Goal: Task Accomplishment & Management: Manage account settings

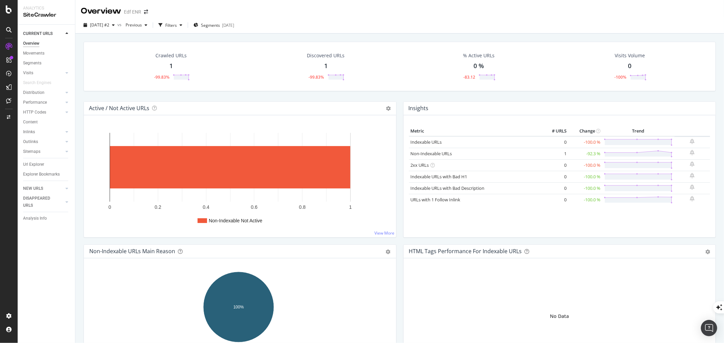
drag, startPoint x: 312, startPoint y: 2, endPoint x: 189, endPoint y: 35, distance: 126.4
click at [312, 2] on div "Overview Edf ENR" at bounding box center [399, 8] width 649 height 17
click at [30, 281] on div "Settings" at bounding box center [35, 280] width 29 height 5
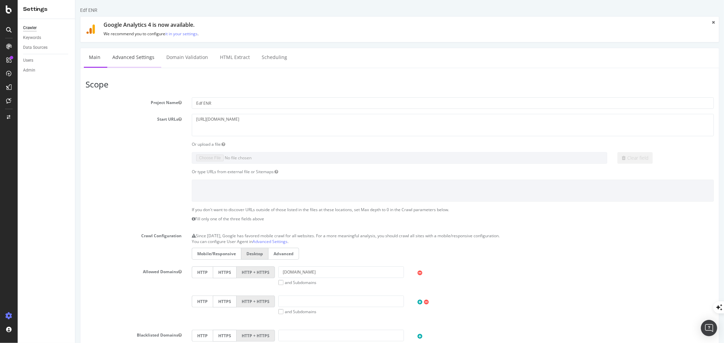
click at [146, 59] on link "Advanced Settings" at bounding box center [133, 57] width 52 height 19
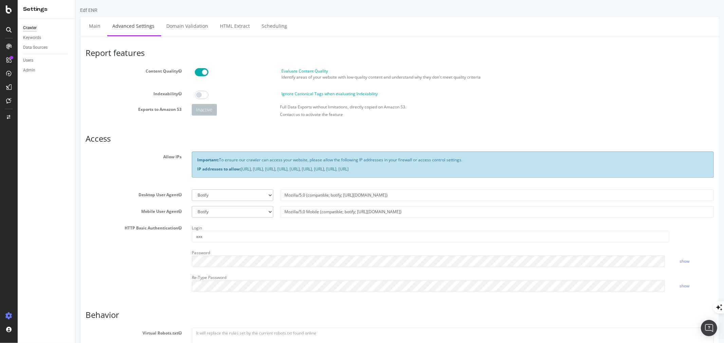
drag, startPoint x: 241, startPoint y: 170, endPoint x: 564, endPoint y: 169, distance: 323.4
click at [564, 169] on p "IP addresses to allow: [URL], [URL], [URL], [URL], [URL], [URL], [URL], [URL], …" at bounding box center [452, 169] width 511 height 6
copy p "[URL], [URL], [URL], [URL], [URL], [URL], [URL], [URL], [URL]"
click at [95, 25] on link "Main" at bounding box center [94, 26] width 22 height 19
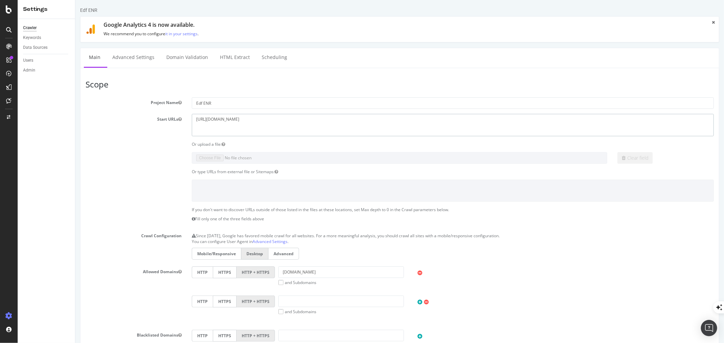
drag, startPoint x: 209, startPoint y: 119, endPoint x: 218, endPoint y: 119, distance: 9.5
click at [218, 119] on textarea "[URL][DOMAIN_NAME]" at bounding box center [452, 125] width 522 height 22
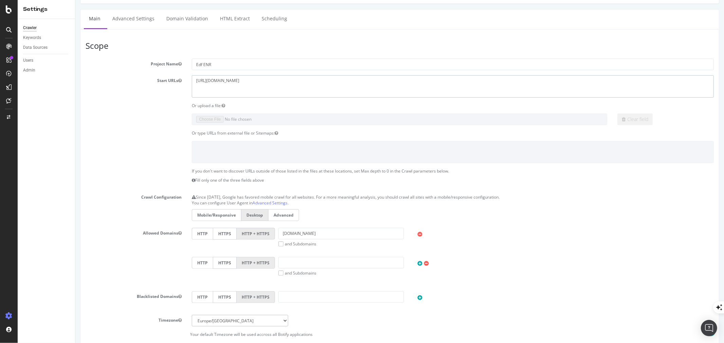
scroll to position [151, 0]
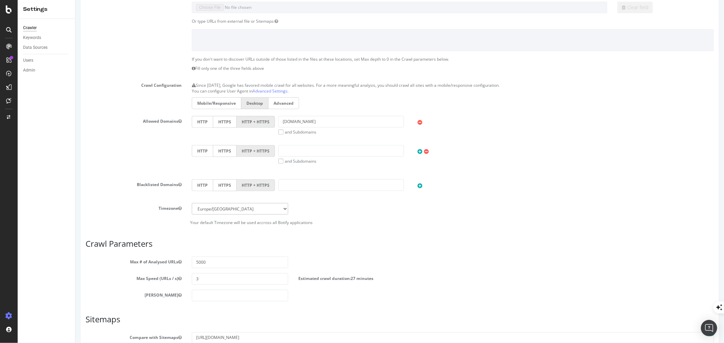
type textarea "[URL][DOMAIN_NAME]"
click at [287, 120] on input "[DOMAIN_NAME]" at bounding box center [340, 122] width 125 height 12
drag, startPoint x: 281, startPoint y: 120, endPoint x: 290, endPoint y: 119, distance: 9.2
click at [290, 119] on input "[DOMAIN_NAME]" at bounding box center [340, 122] width 125 height 12
type input "[DOMAIN_NAME]"
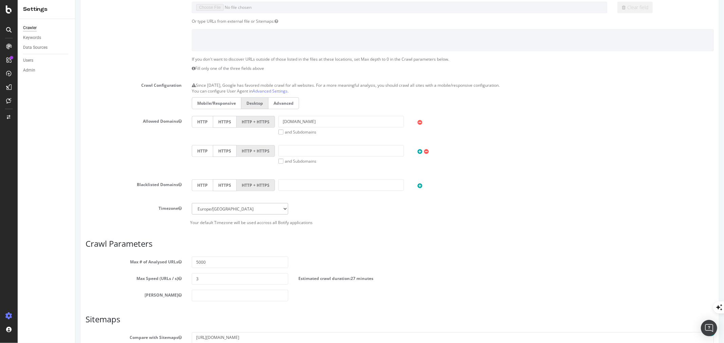
click at [280, 131] on label "and Subdomains" at bounding box center [297, 132] width 38 height 6
click at [75, 0] on input "and Subdomains" at bounding box center [75, 0] width 0 height 0
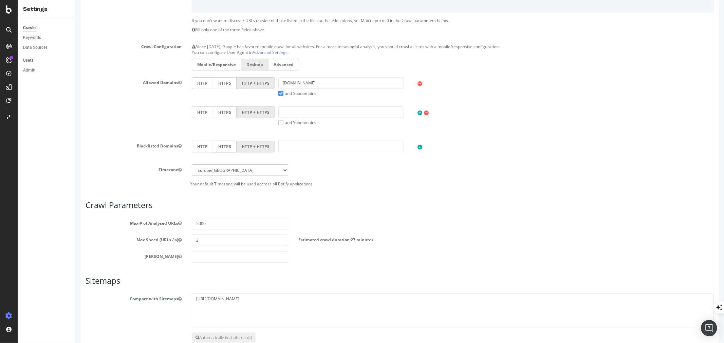
scroll to position [230, 0]
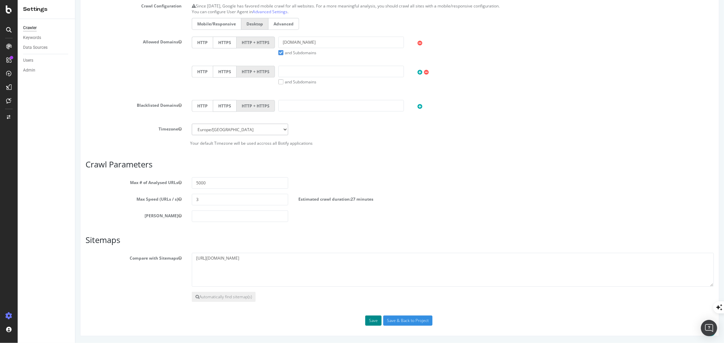
click at [370, 320] on button "Save" at bounding box center [373, 321] width 16 height 10
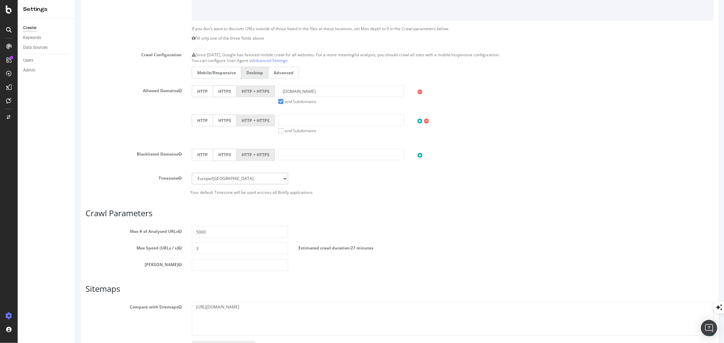
scroll to position [75, 0]
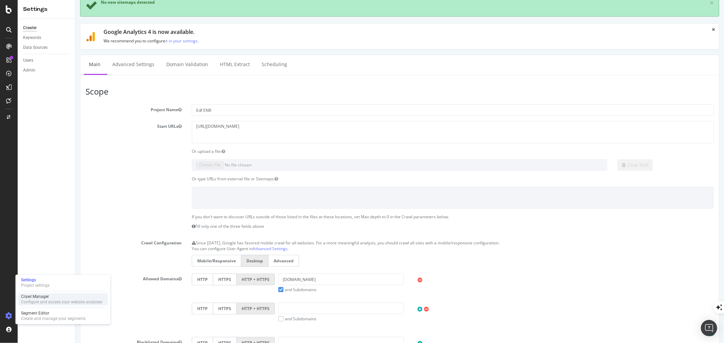
click at [35, 299] on div "Crawl Manager" at bounding box center [61, 296] width 81 height 5
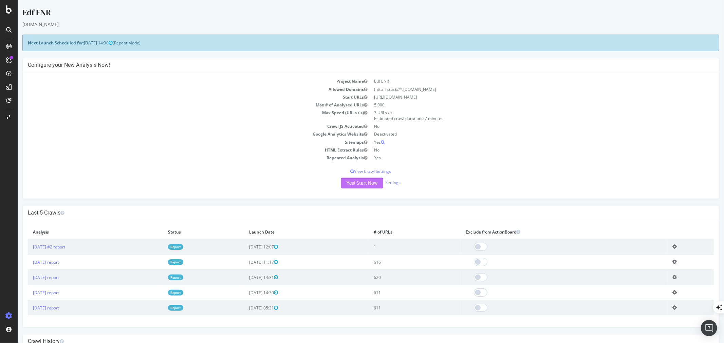
click at [357, 181] on button "Yes! Start Now" at bounding box center [362, 183] width 42 height 11
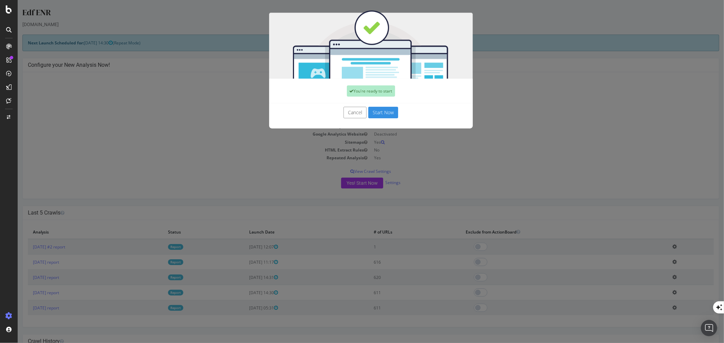
click at [385, 114] on button "Start Now" at bounding box center [383, 113] width 30 height 12
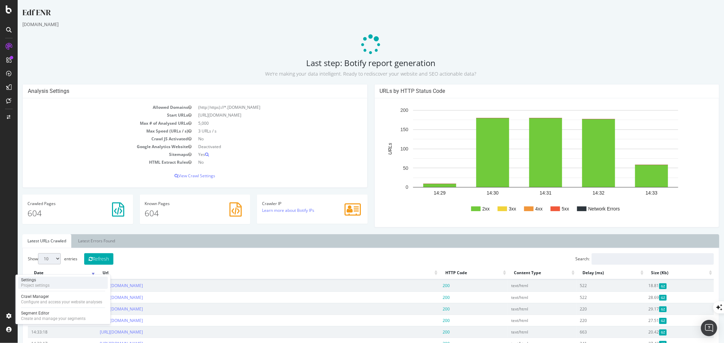
click at [30, 282] on div "Settings" at bounding box center [35, 280] width 29 height 5
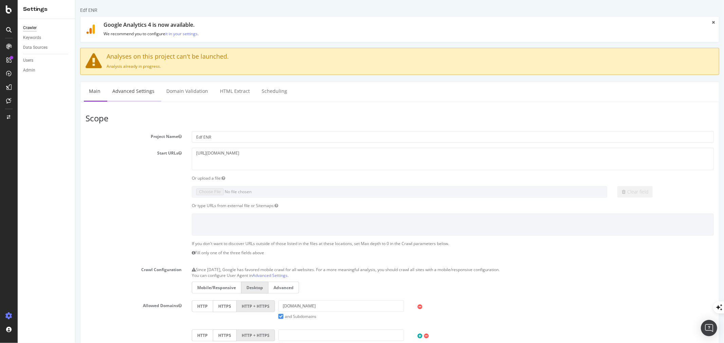
click at [135, 91] on link "Advanced Settings" at bounding box center [133, 91] width 52 height 19
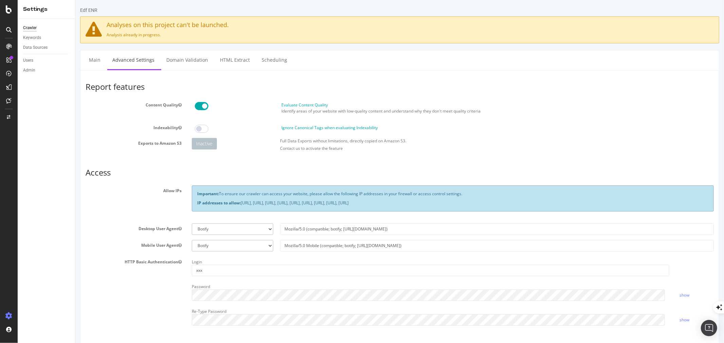
drag, startPoint x: 195, startPoint y: 192, endPoint x: 557, endPoint y: 201, distance: 362.6
click at [557, 201] on div "Important: To ensure our crawler can access your website, please allow the foll…" at bounding box center [452, 199] width 522 height 26
copy div "Important: To ensure our crawler can access your website, please allow the foll…"
